Goal: Book appointment/travel/reservation

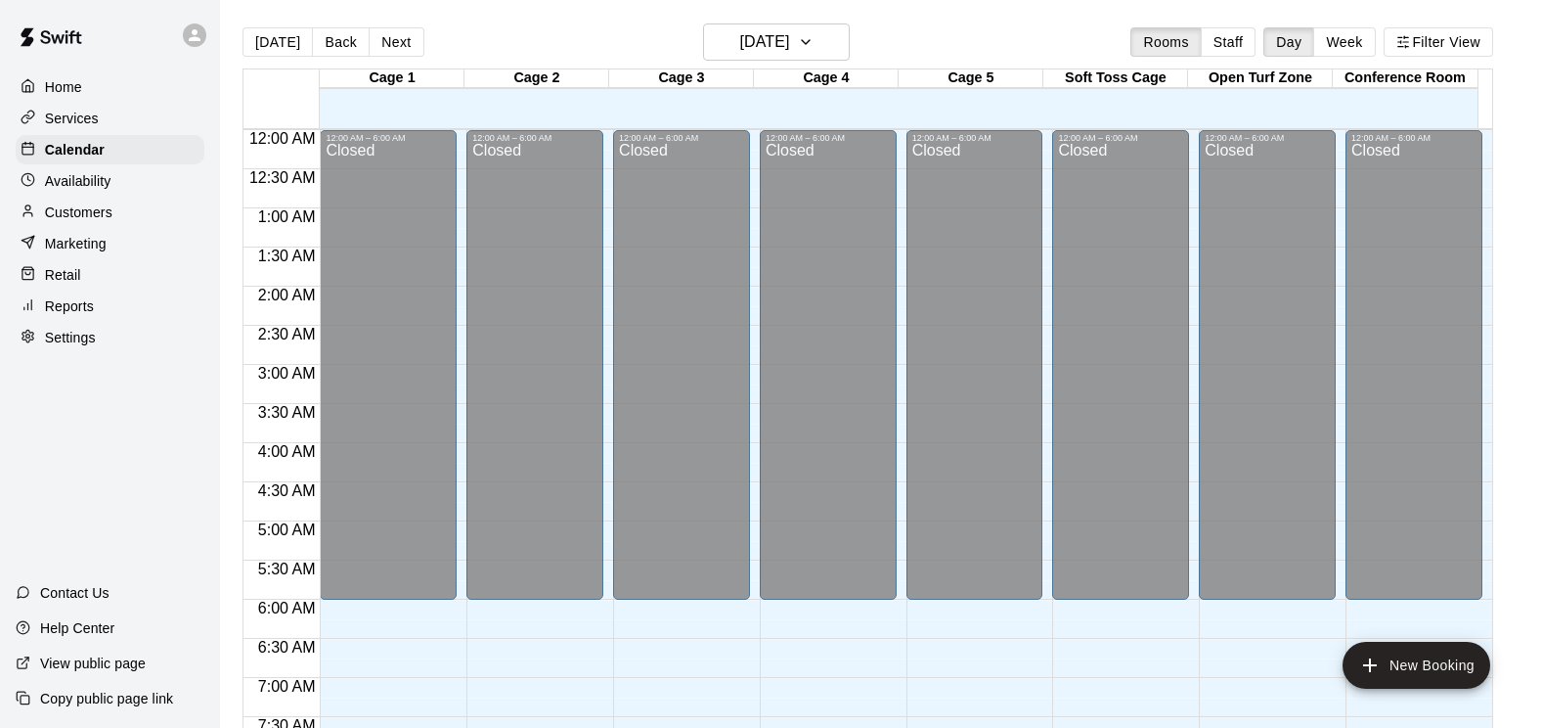
scroll to position [830, 0]
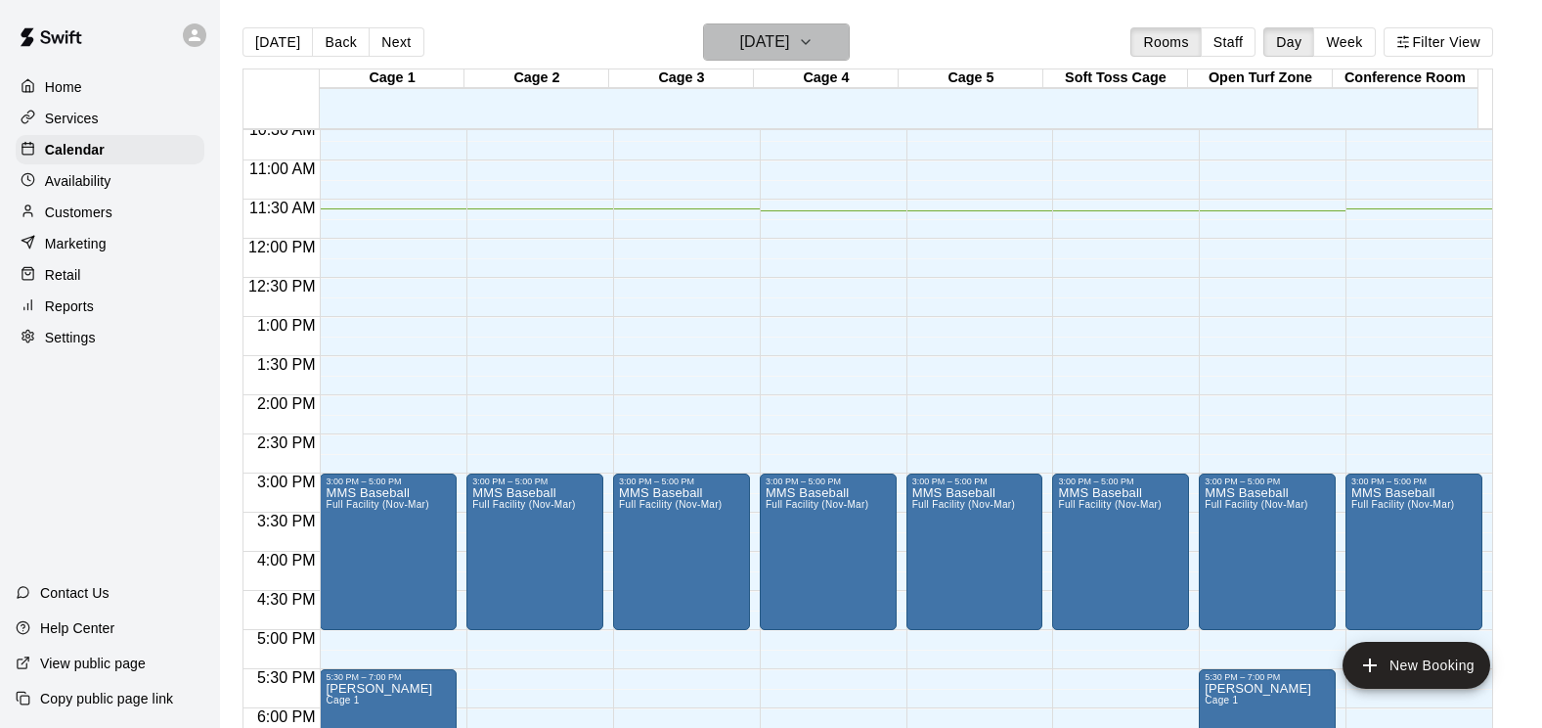
click at [814, 39] on icon "button" at bounding box center [806, 41] width 16 height 23
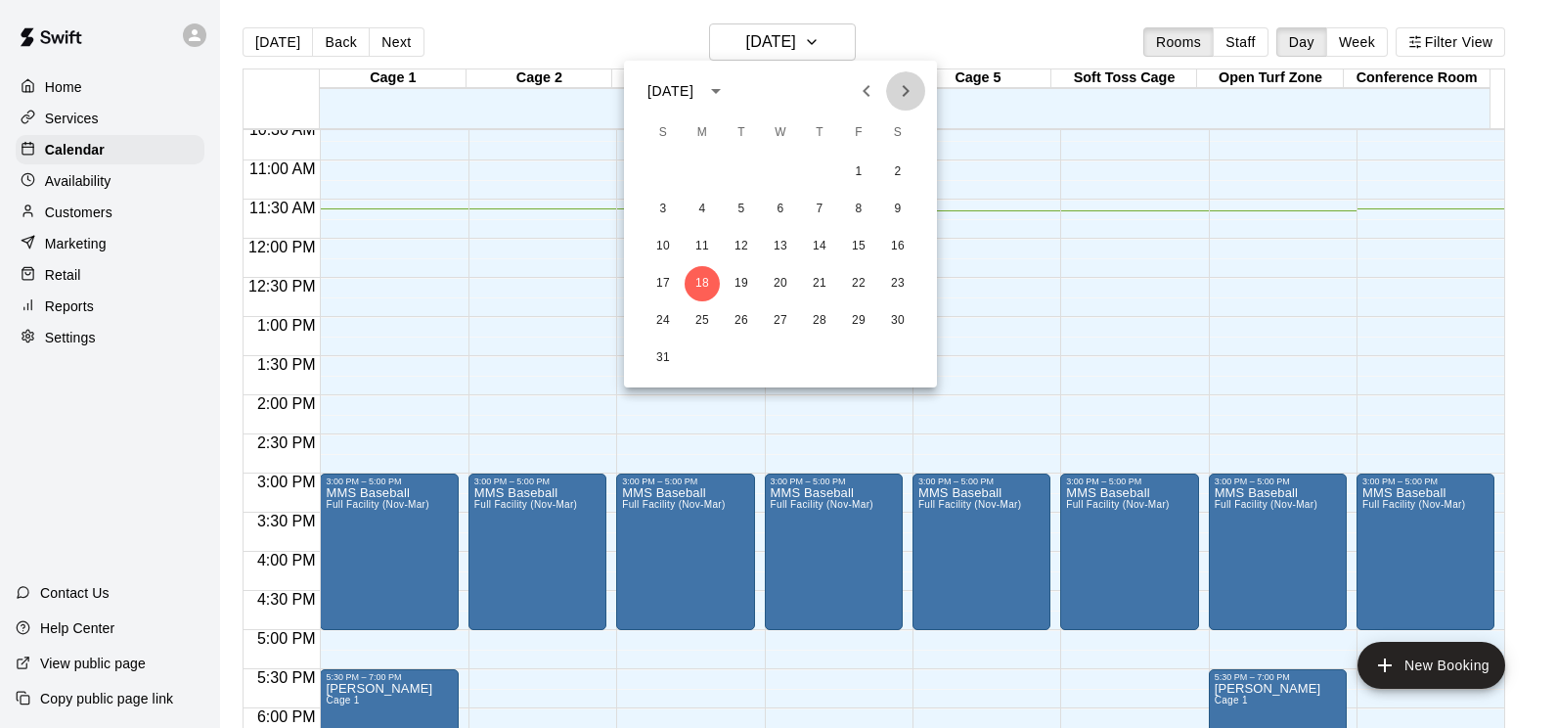
click at [896, 96] on icon "Next month" at bounding box center [905, 90] width 23 height 23
click at [899, 95] on icon "Next month" at bounding box center [905, 90] width 23 height 23
click at [899, 96] on icon "Next month" at bounding box center [905, 90] width 23 height 23
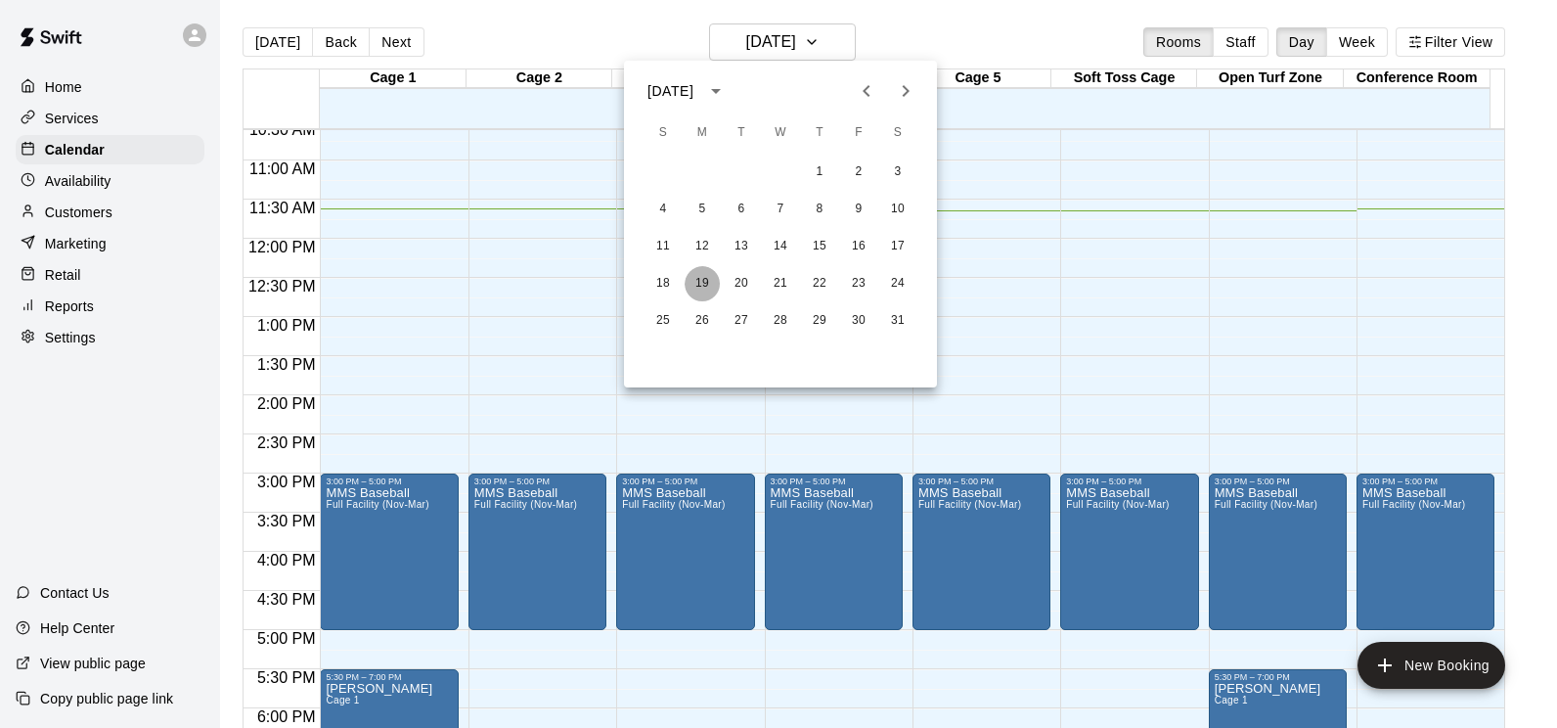
click at [702, 285] on button "19" at bounding box center [702, 283] width 35 height 35
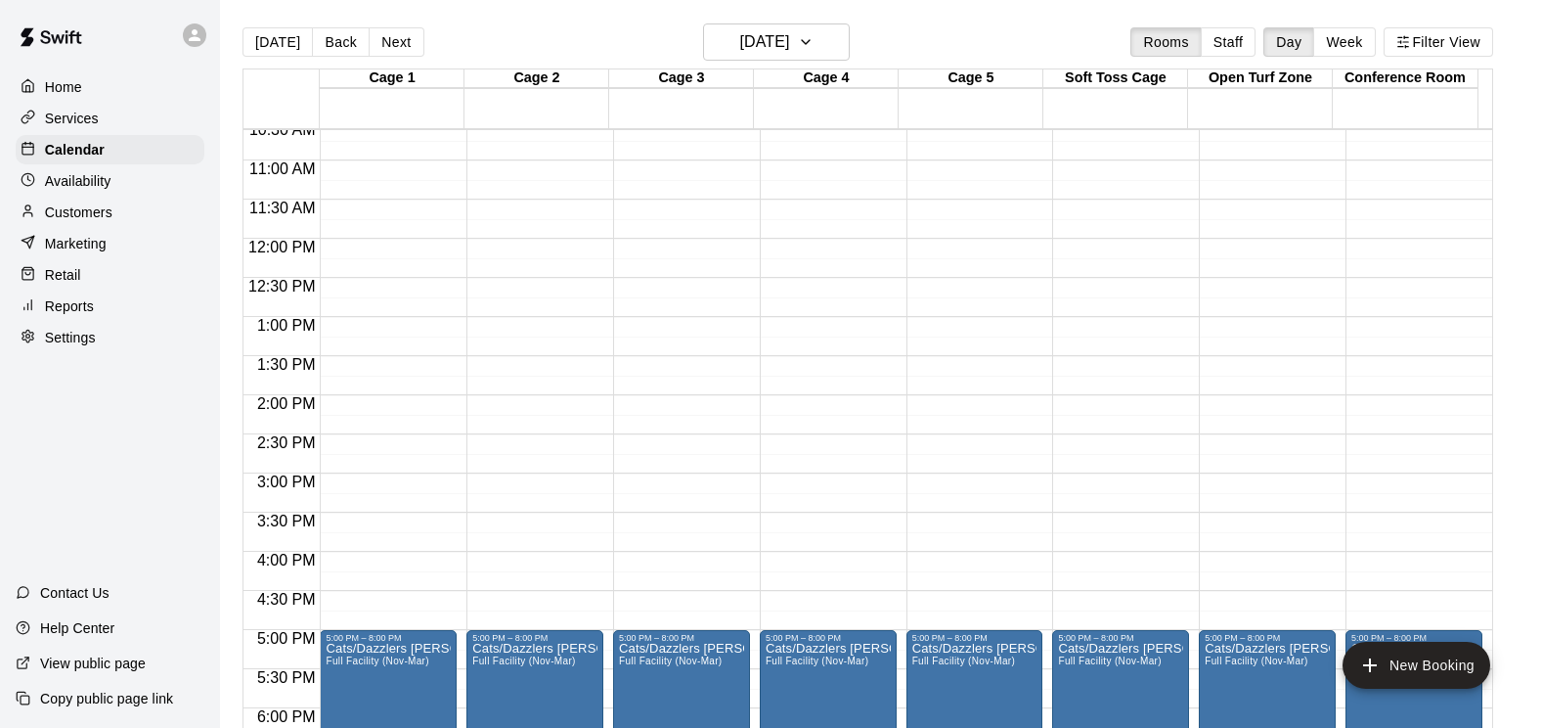
click at [1358, 44] on button "Week" at bounding box center [1344, 41] width 62 height 29
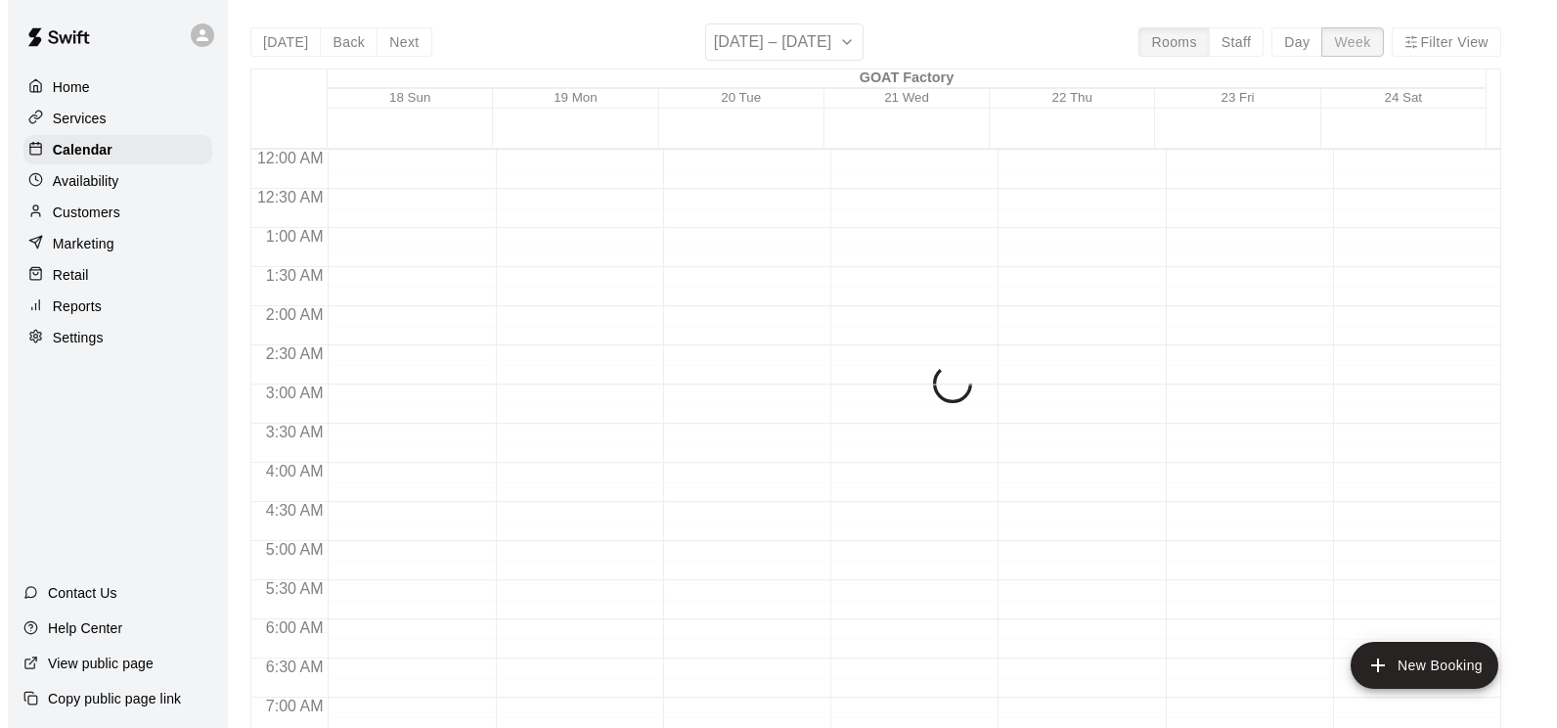
scroll to position [912, 0]
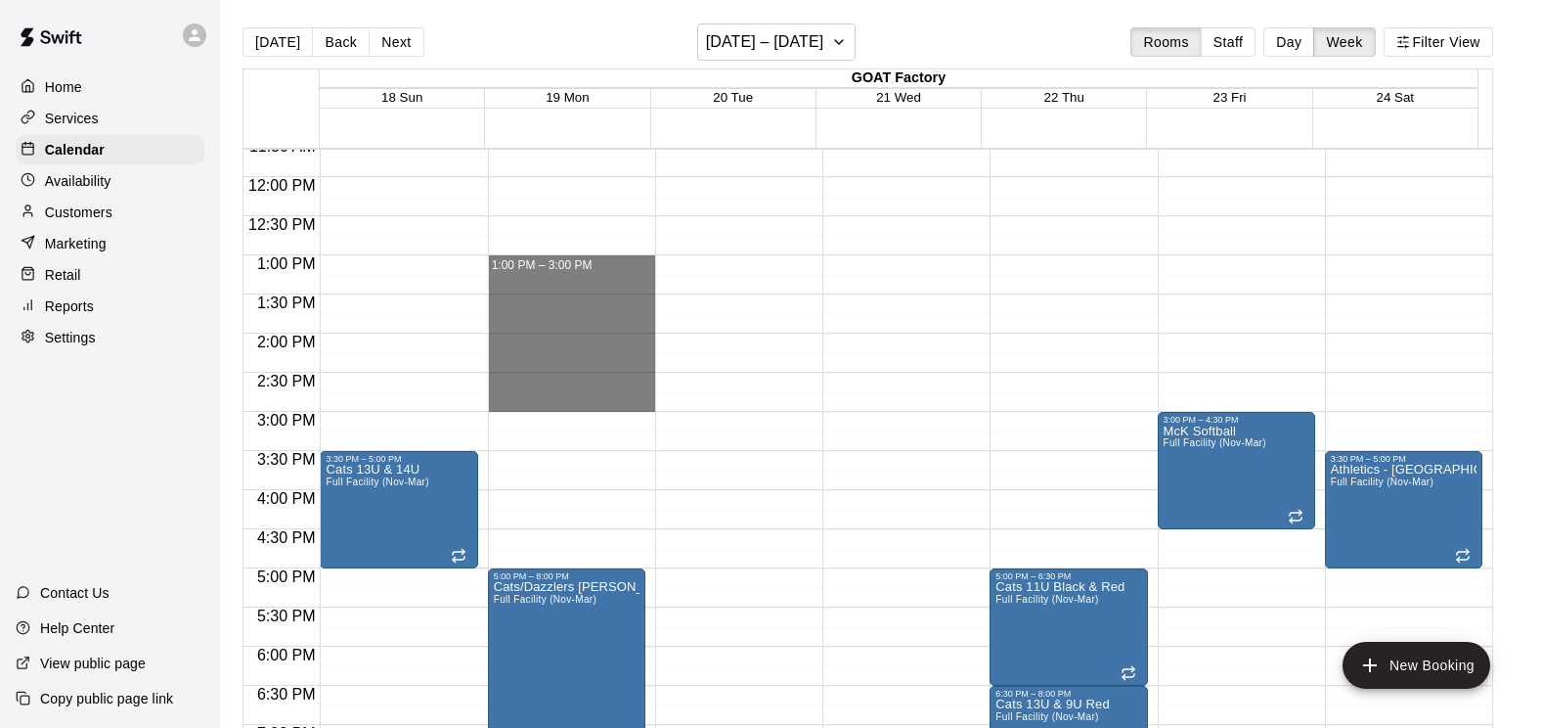
drag, startPoint x: 532, startPoint y: 266, endPoint x: 536, endPoint y: 406, distance: 139.9
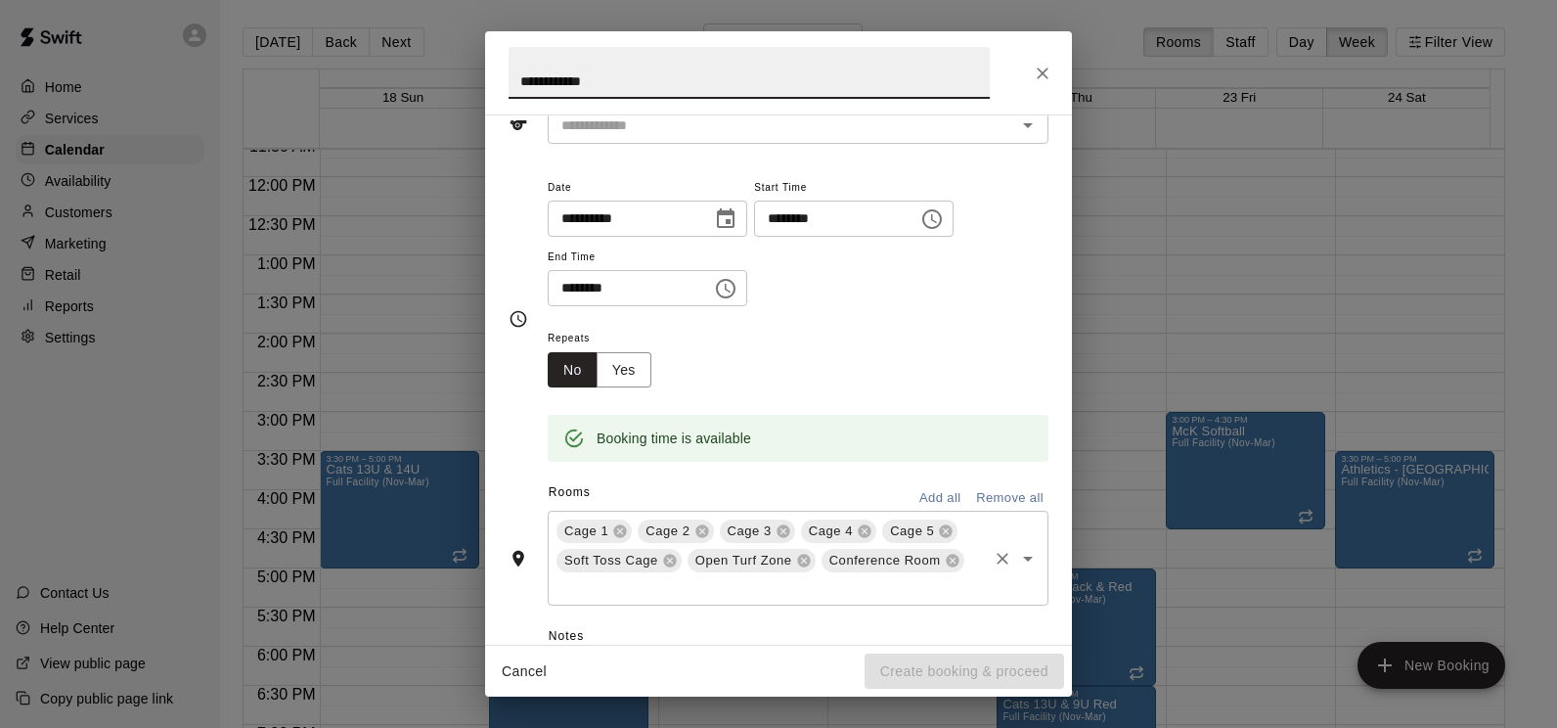
scroll to position [0, 0]
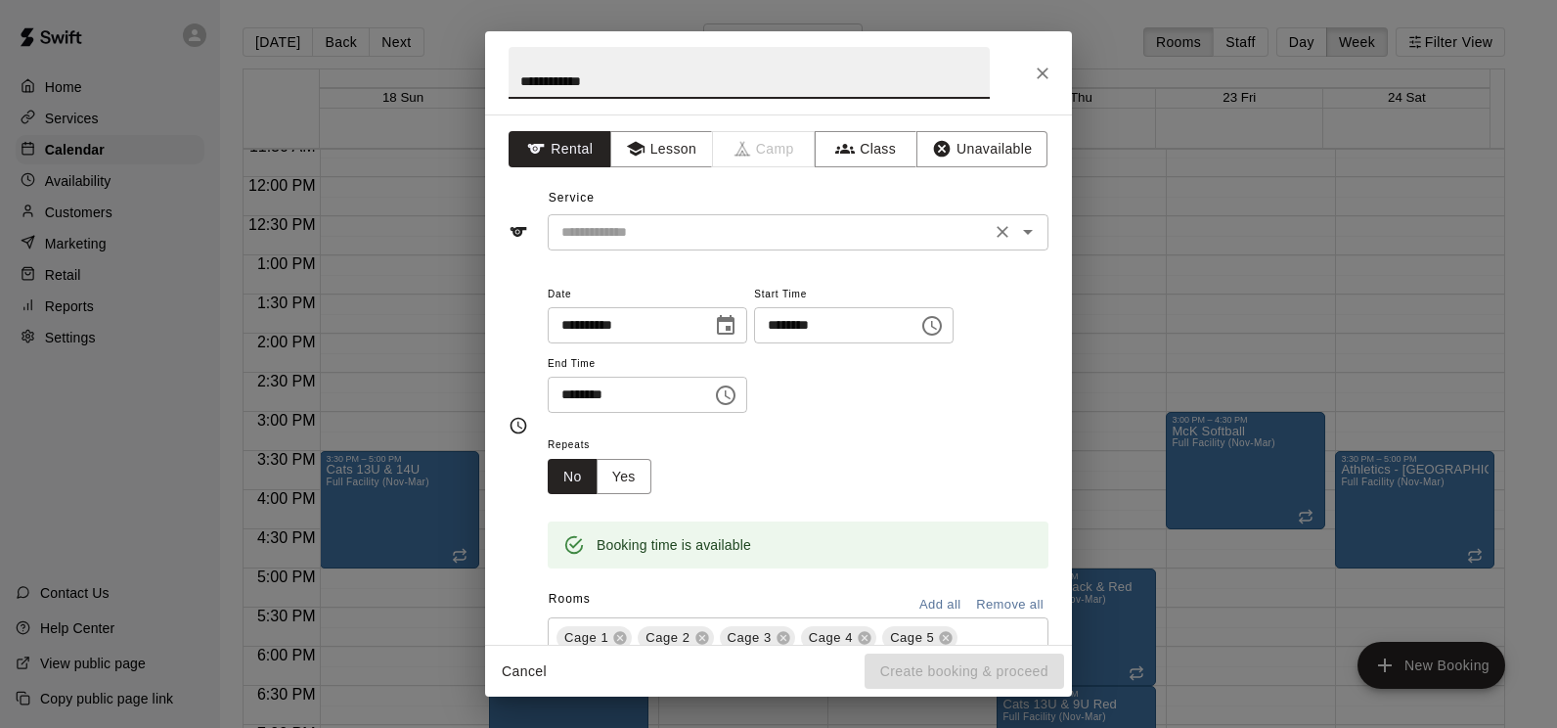
type input "**********"
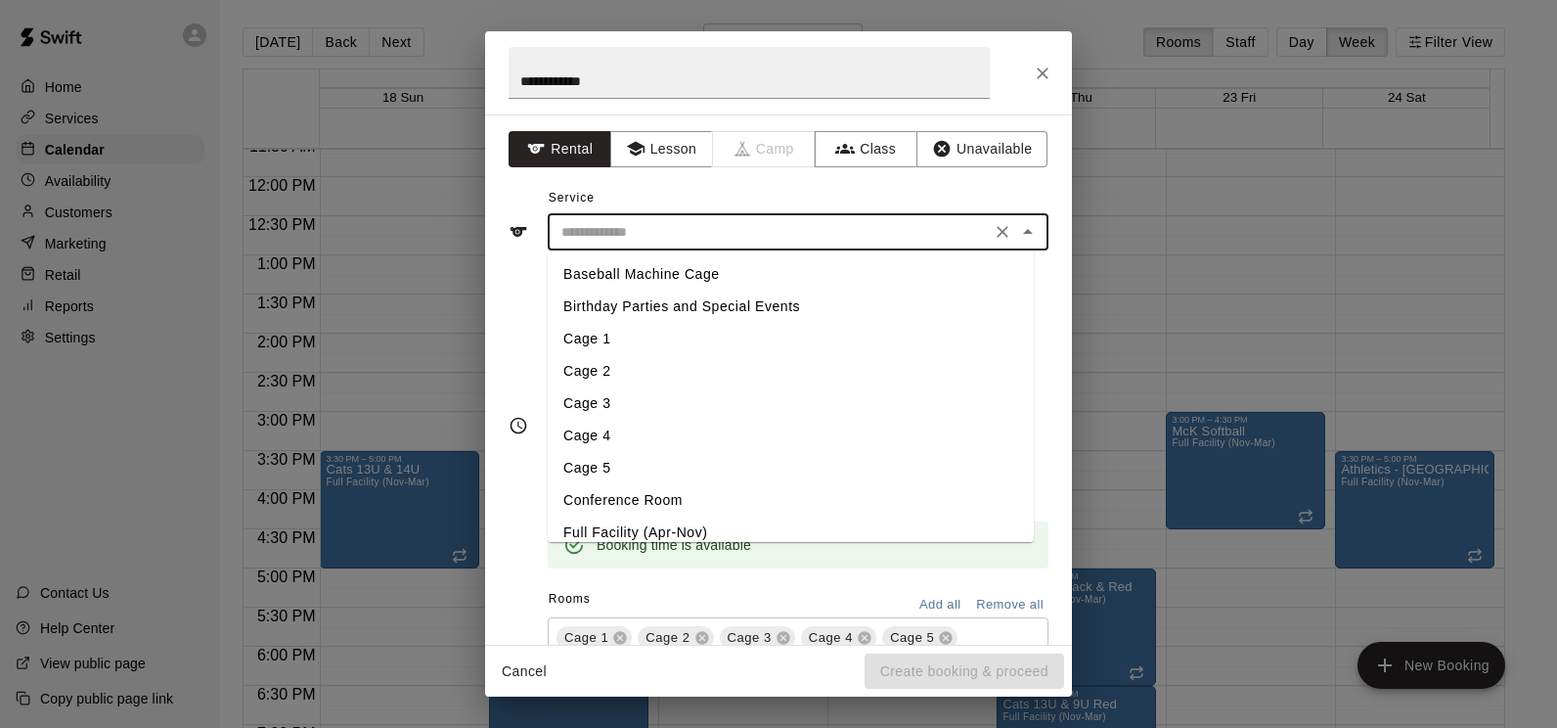
click at [757, 224] on input "text" at bounding box center [769, 232] width 431 height 24
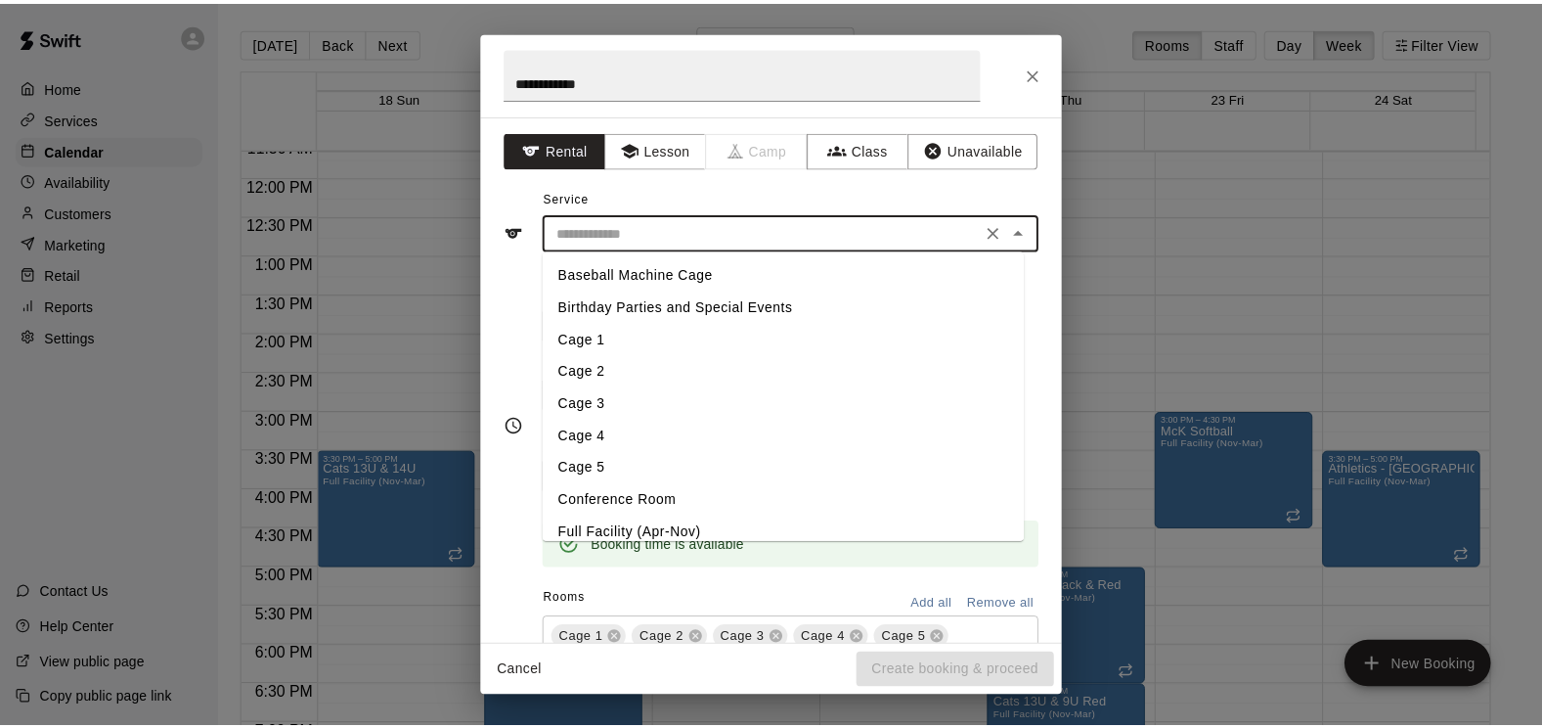
scroll to position [196, 0]
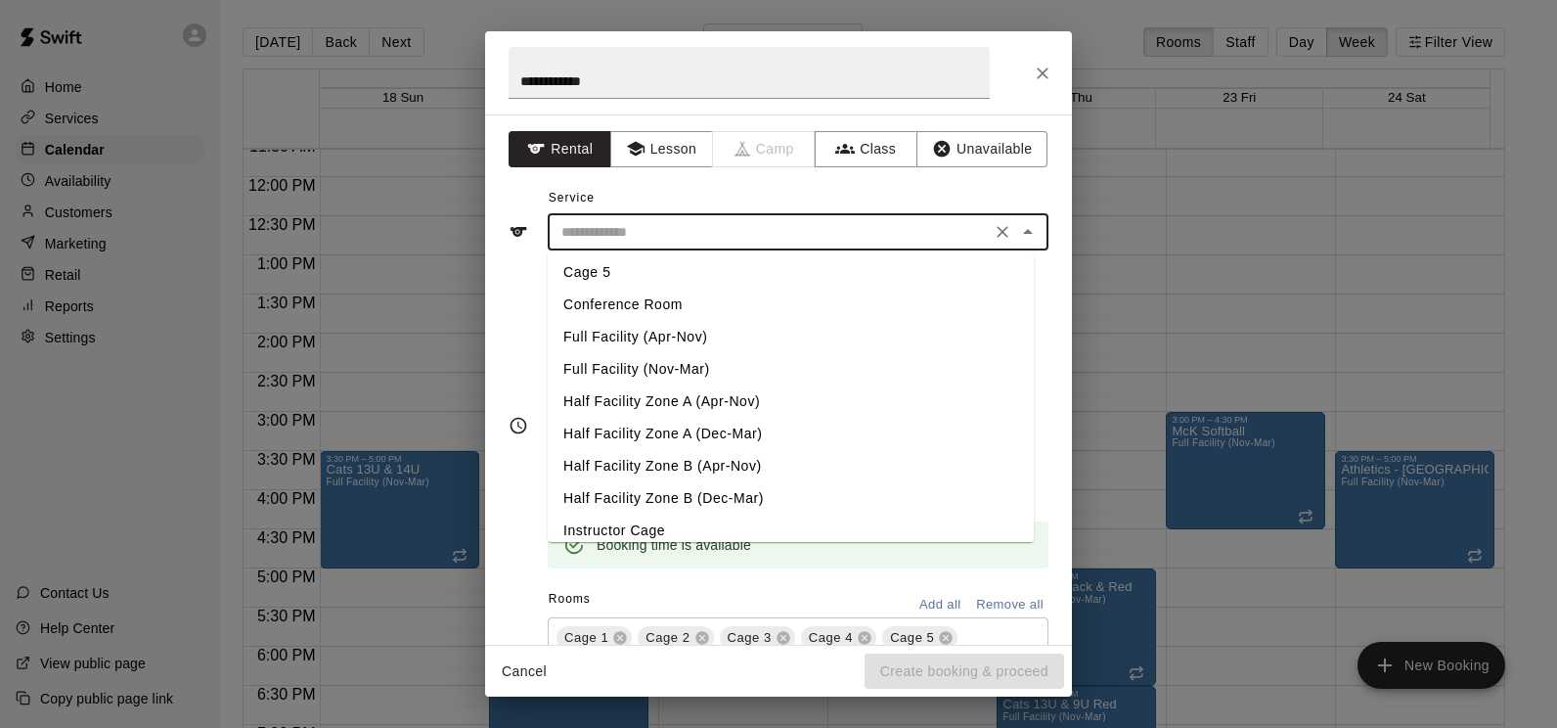
click at [692, 373] on li "Full Facility (Nov-Mar)" at bounding box center [791, 369] width 486 height 32
type input "**********"
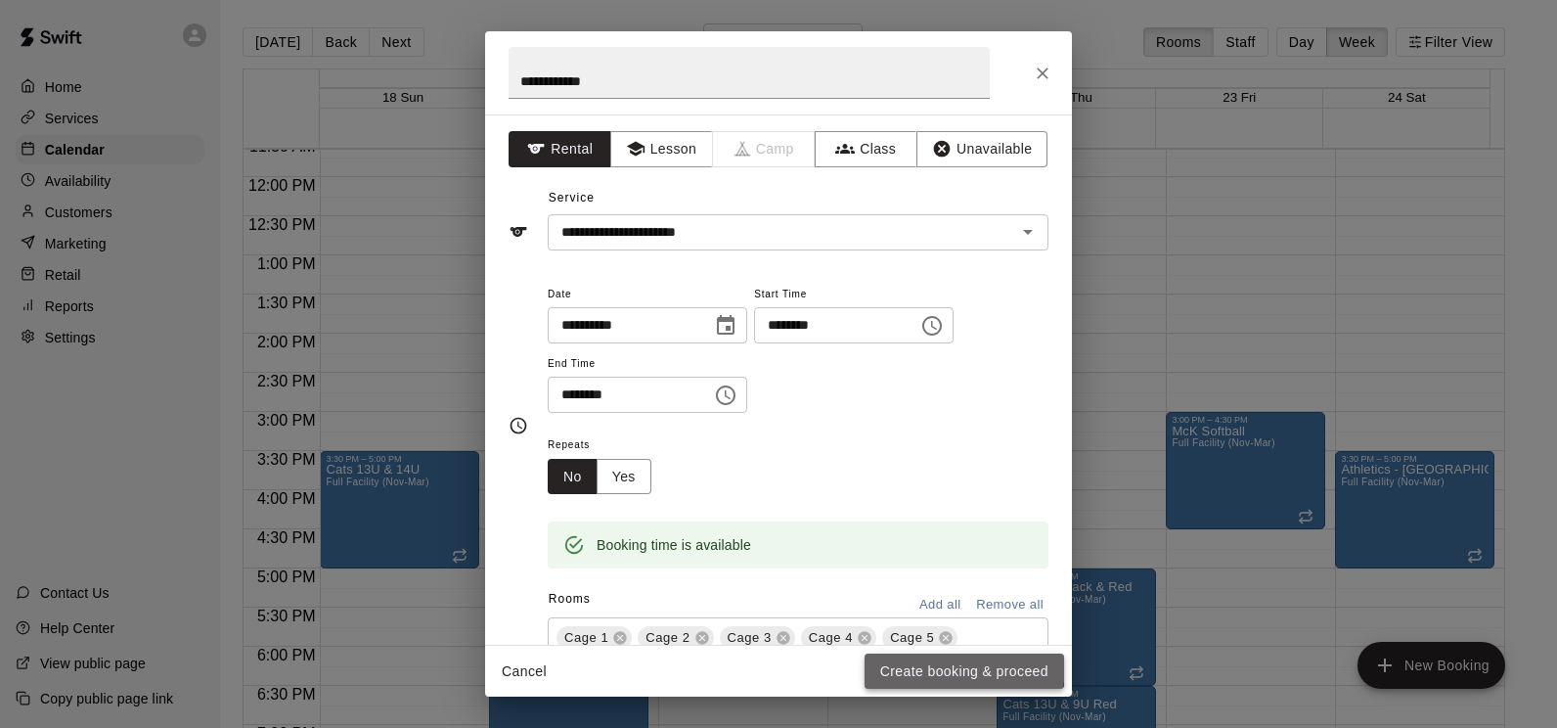
click at [949, 665] on button "Create booking & proceed" at bounding box center [965, 671] width 200 height 36
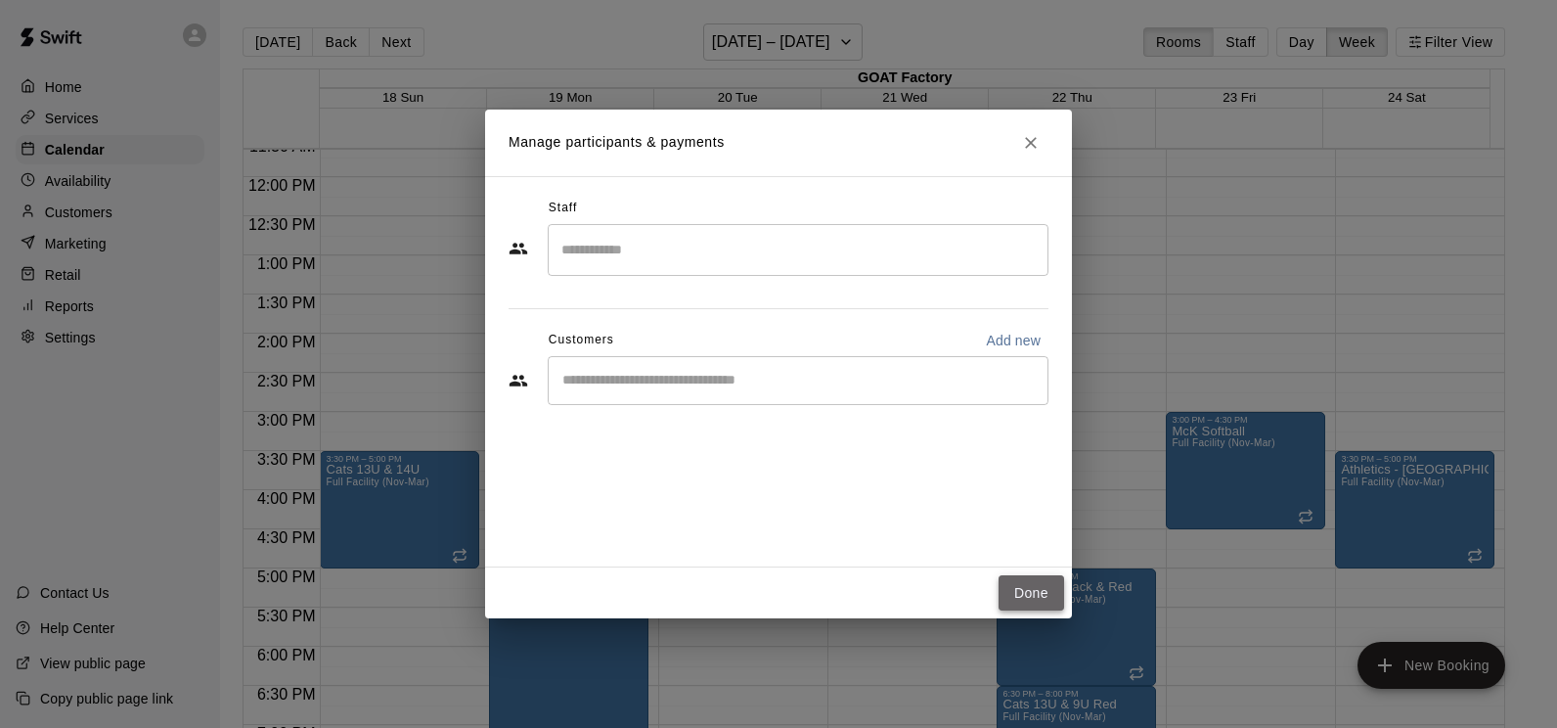
click at [1038, 590] on button "Done" at bounding box center [1032, 593] width 66 height 36
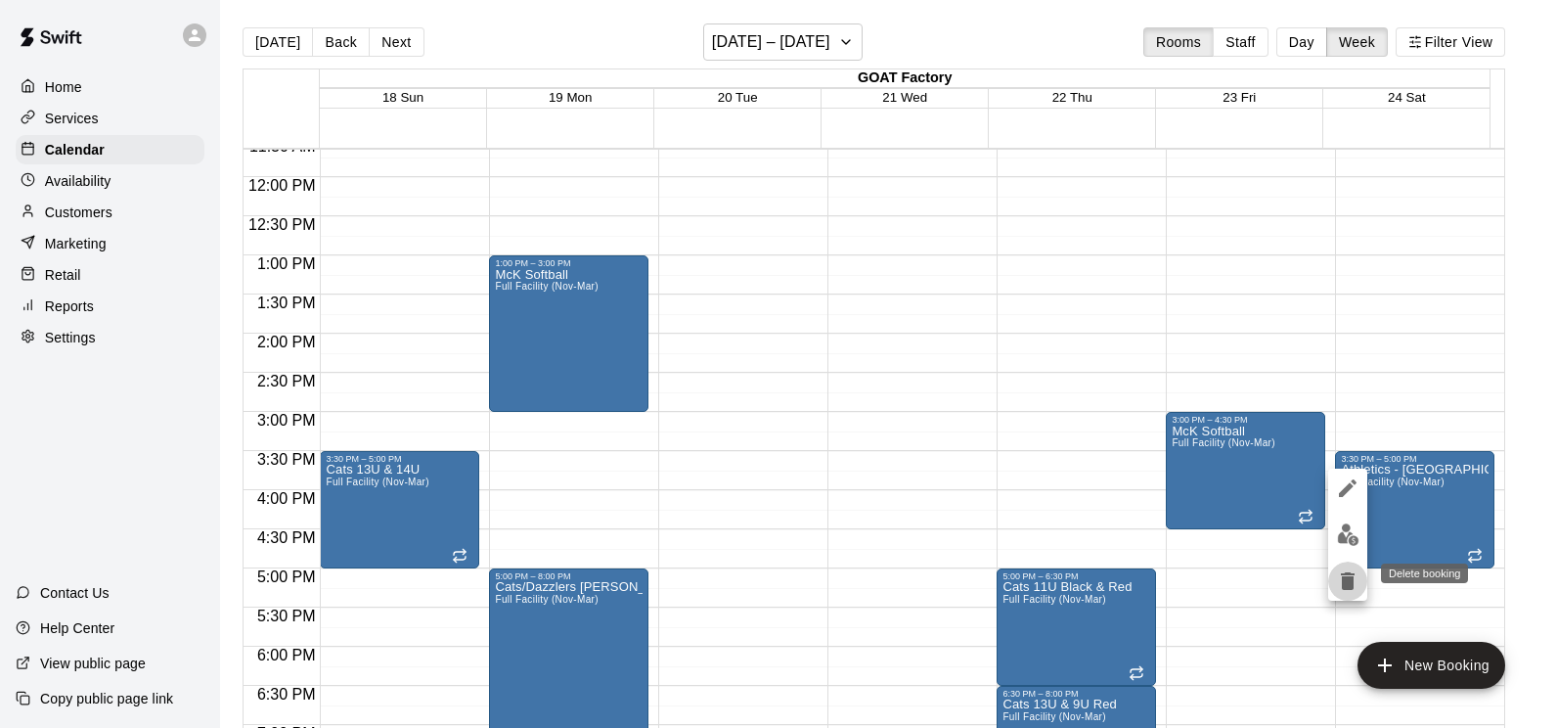
click at [1350, 583] on icon "delete" at bounding box center [1348, 581] width 14 height 18
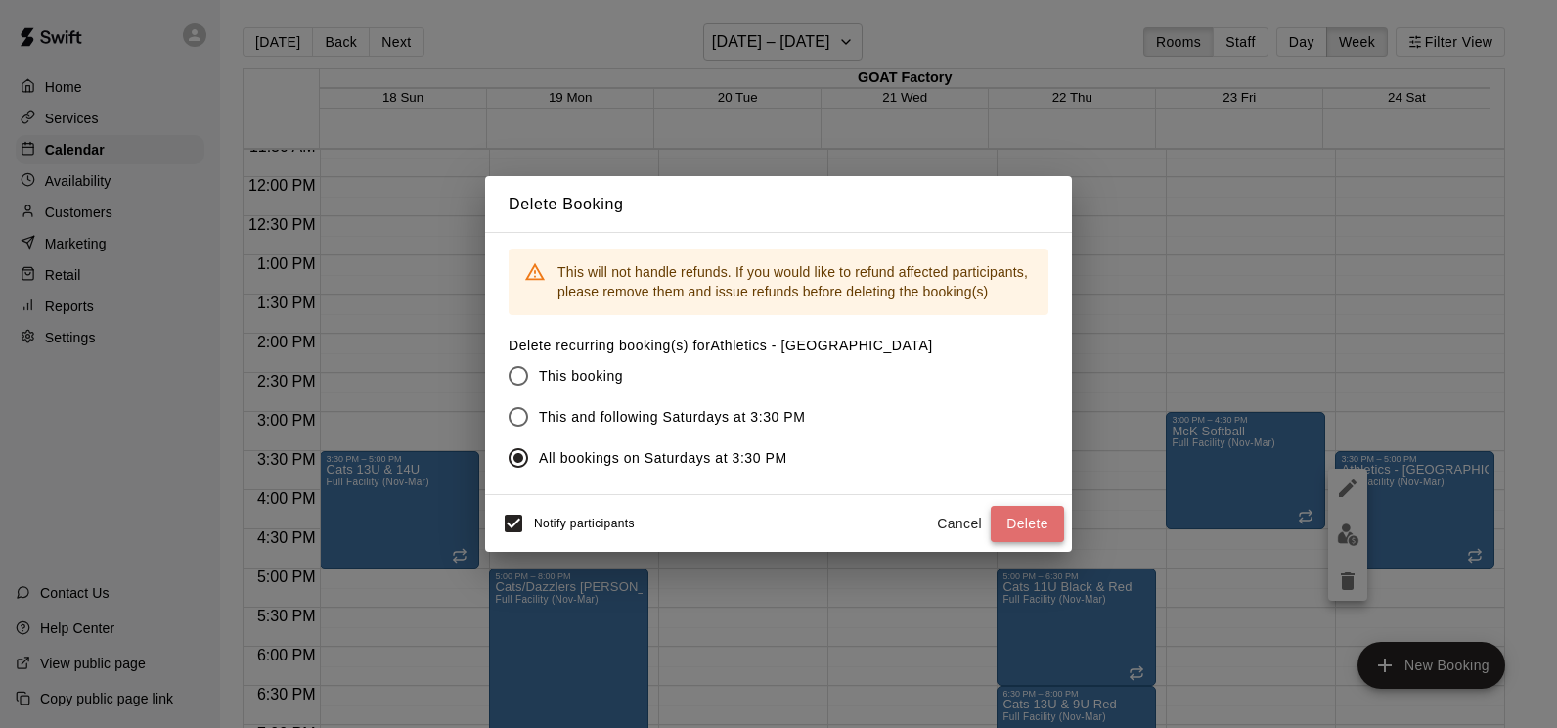
click at [1023, 528] on button "Delete" at bounding box center [1027, 524] width 73 height 36
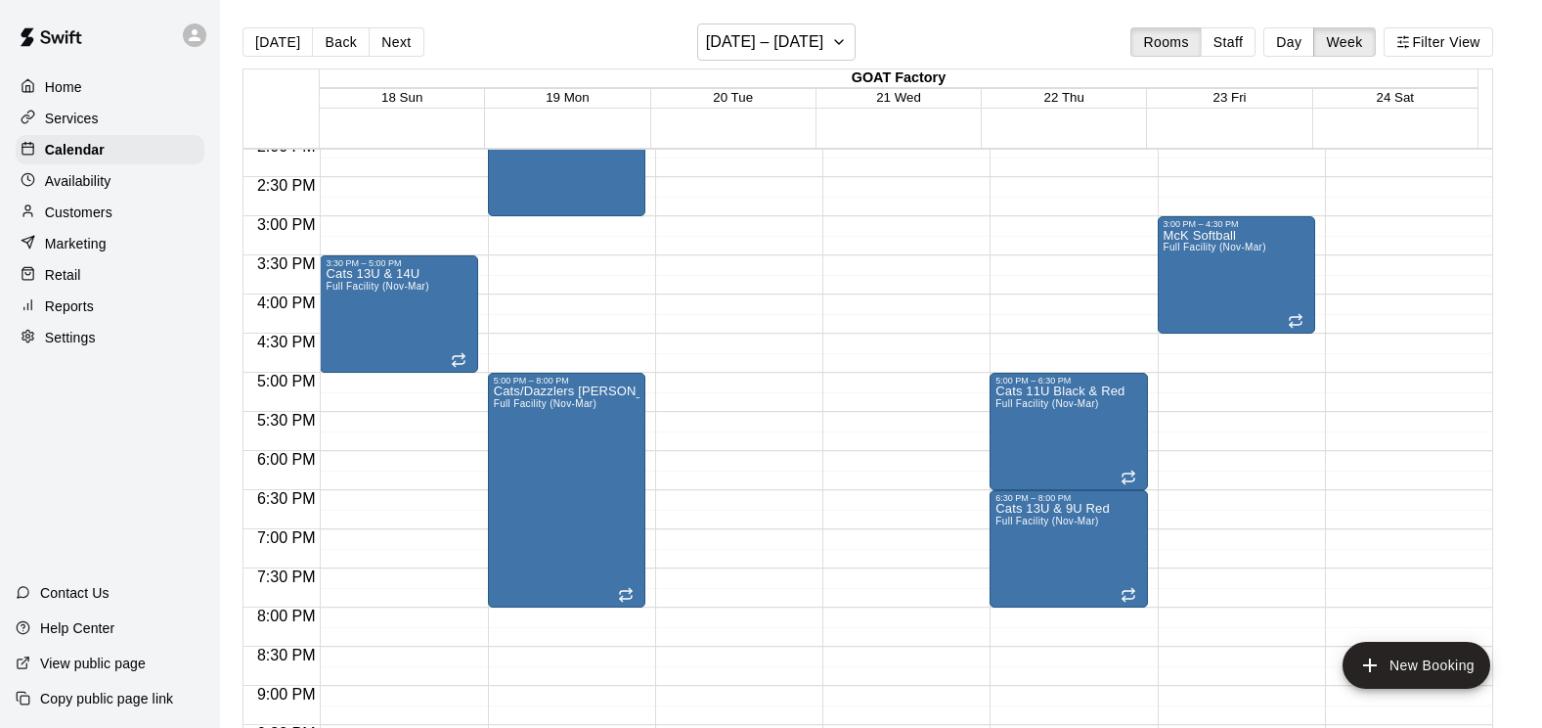
scroll to position [1107, 0]
